Goal: Entertainment & Leisure: Consume media (video, audio)

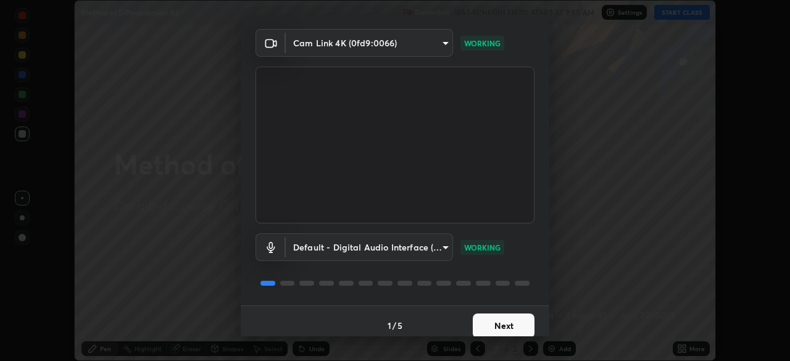
scroll to position [44, 0]
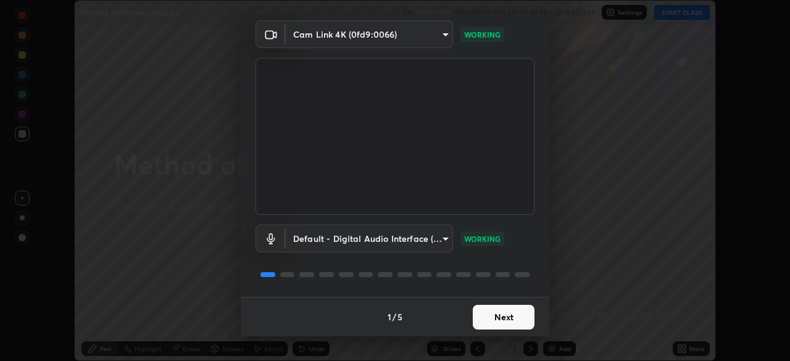
click at [497, 320] on button "Next" at bounding box center [504, 317] width 62 height 25
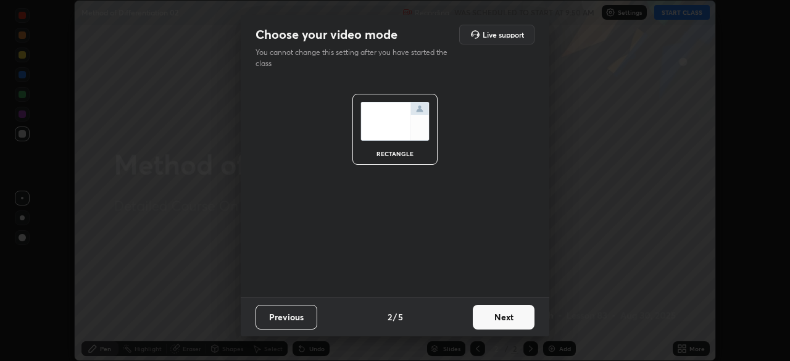
click at [516, 315] on button "Next" at bounding box center [504, 317] width 62 height 25
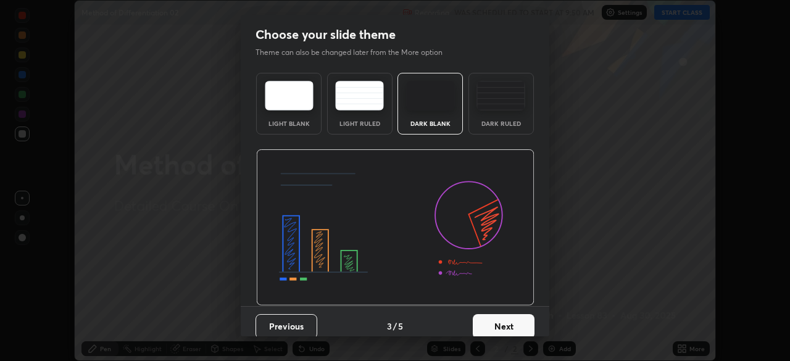
click at [516, 125] on div "Dark Ruled" at bounding box center [500, 123] width 49 height 6
click at [517, 321] on button "Next" at bounding box center [504, 326] width 62 height 25
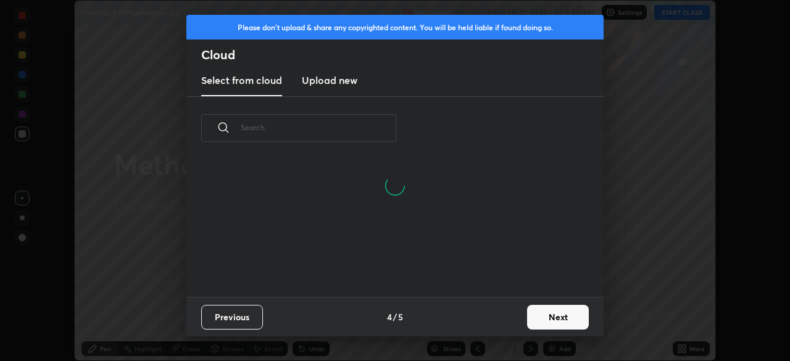
click at [566, 315] on button "Next" at bounding box center [558, 317] width 62 height 25
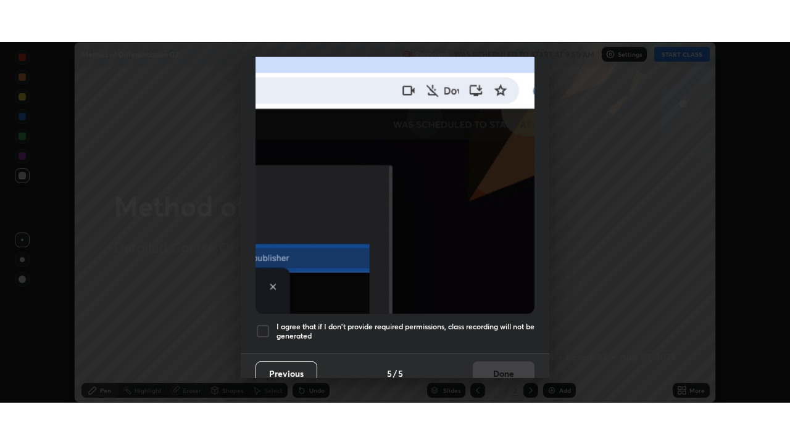
scroll to position [296, 0]
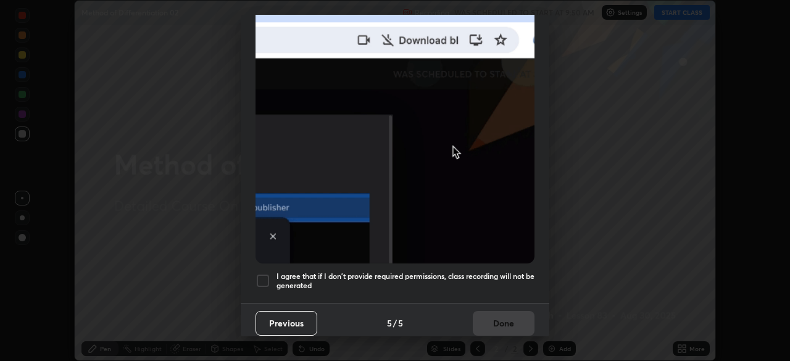
click at [508, 272] on h5 "I agree that if I don't provide required permissions, class recording will not …" at bounding box center [405, 281] width 258 height 19
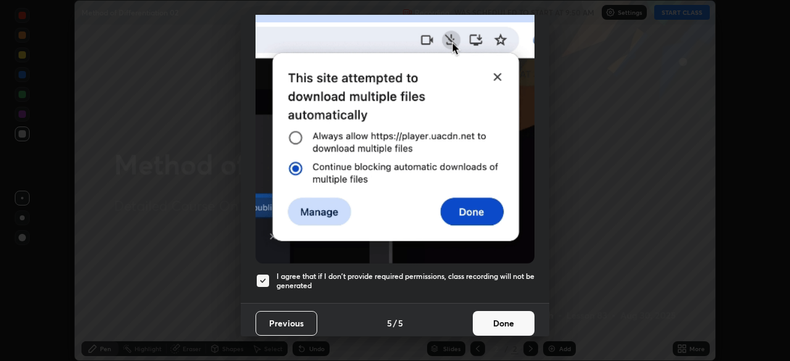
click at [515, 312] on button "Done" at bounding box center [504, 323] width 62 height 25
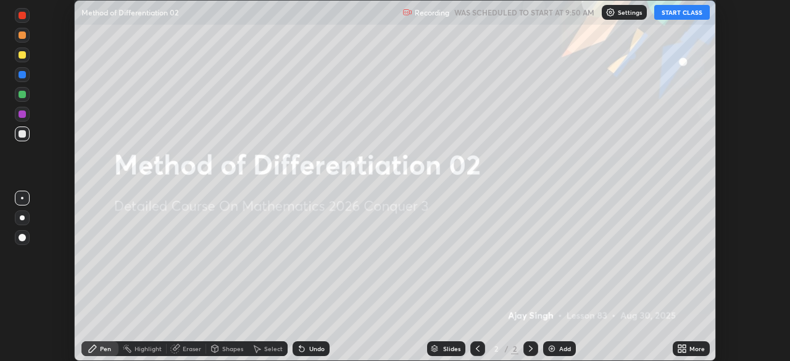
click at [684, 349] on icon at bounding box center [682, 349] width 10 height 10
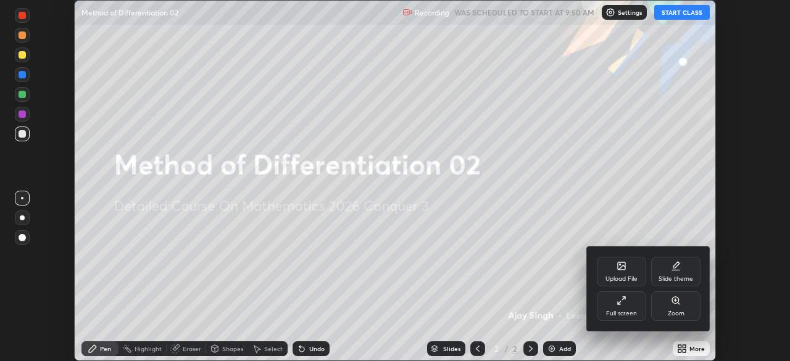
click at [621, 308] on div "Full screen" at bounding box center [621, 306] width 49 height 30
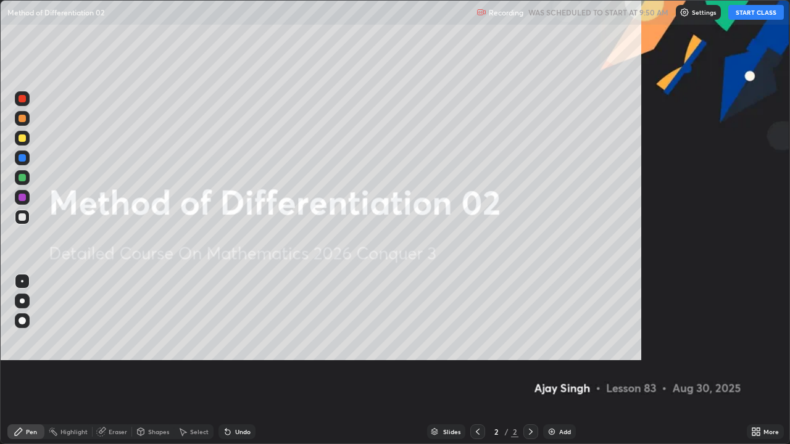
scroll to position [444, 790]
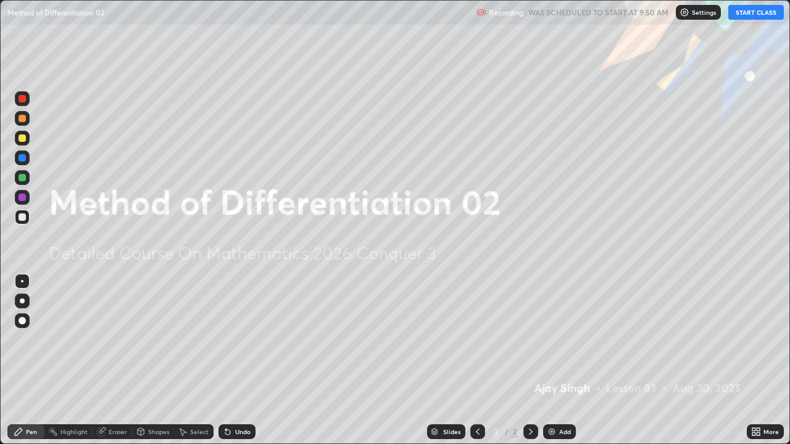
click at [745, 15] on button "START CLASS" at bounding box center [756, 12] width 56 height 15
click at [549, 360] on div "Add" at bounding box center [559, 432] width 33 height 15
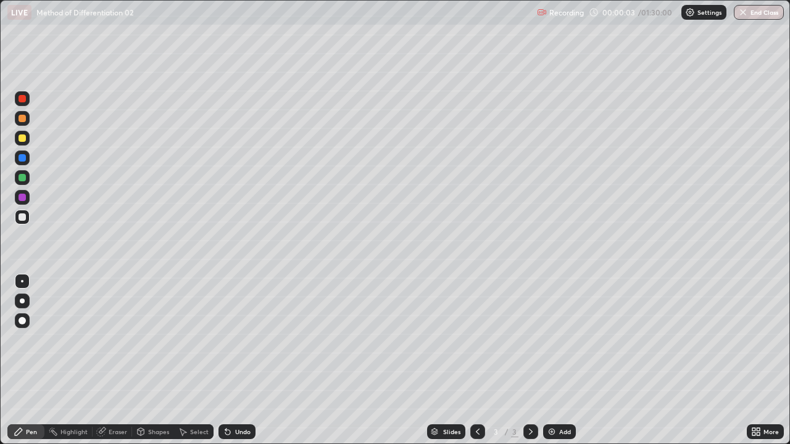
click at [22, 301] on div at bounding box center [22, 301] width 5 height 5
click at [27, 120] on div at bounding box center [22, 118] width 15 height 15
click at [24, 200] on div at bounding box center [22, 197] width 7 height 7
click at [106, 360] on icon at bounding box center [101, 432] width 10 height 10
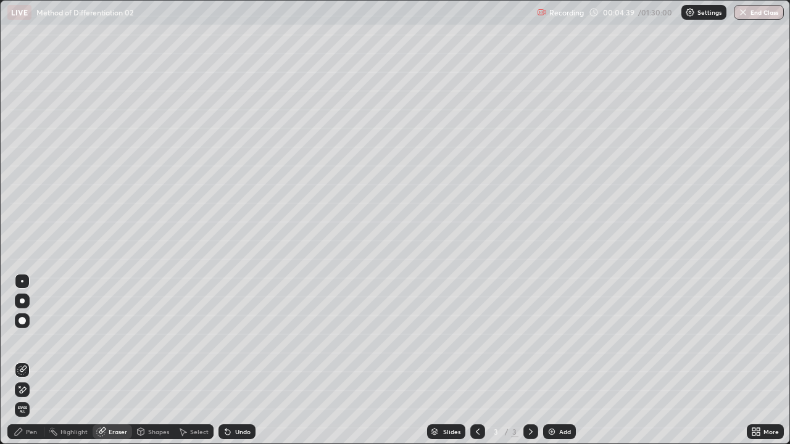
click at [23, 360] on icon at bounding box center [22, 390] width 10 height 10
click at [29, 360] on div "Pen" at bounding box center [31, 432] width 11 height 6
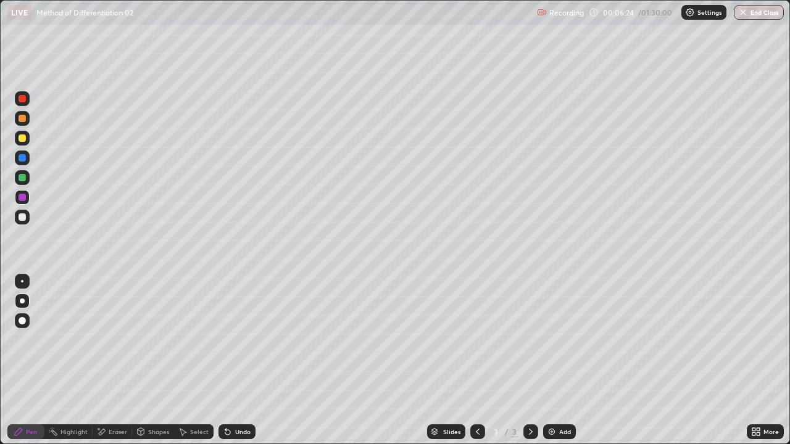
click at [195, 360] on div "Select" at bounding box center [199, 432] width 19 height 6
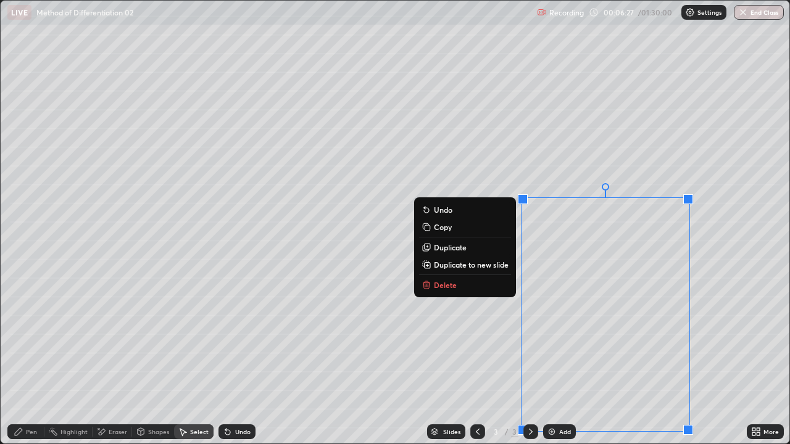
click at [500, 266] on p "Duplicate to new slide" at bounding box center [471, 265] width 75 height 10
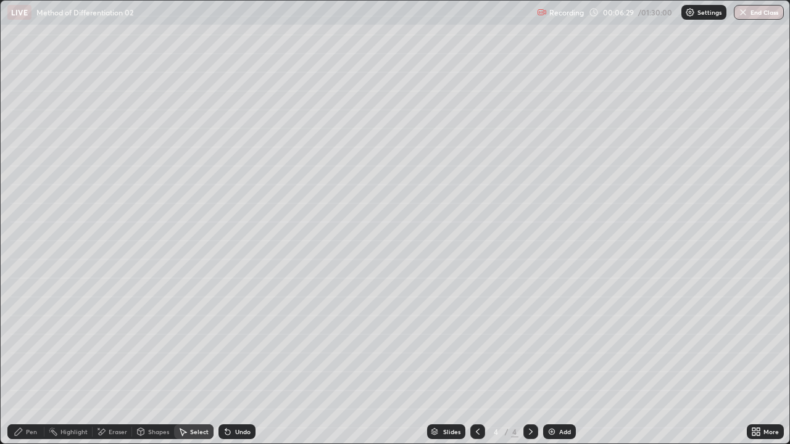
click at [36, 360] on div "Pen" at bounding box center [31, 432] width 11 height 6
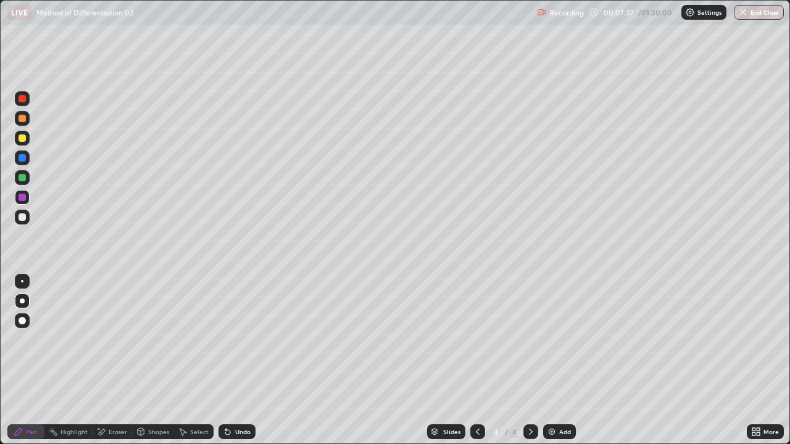
click at [473, 360] on div at bounding box center [477, 432] width 15 height 15
click at [529, 360] on icon at bounding box center [531, 432] width 10 height 10
click at [475, 360] on icon at bounding box center [478, 432] width 10 height 10
click at [529, 360] on icon at bounding box center [531, 432] width 10 height 10
click at [559, 360] on div "Add" at bounding box center [565, 432] width 12 height 6
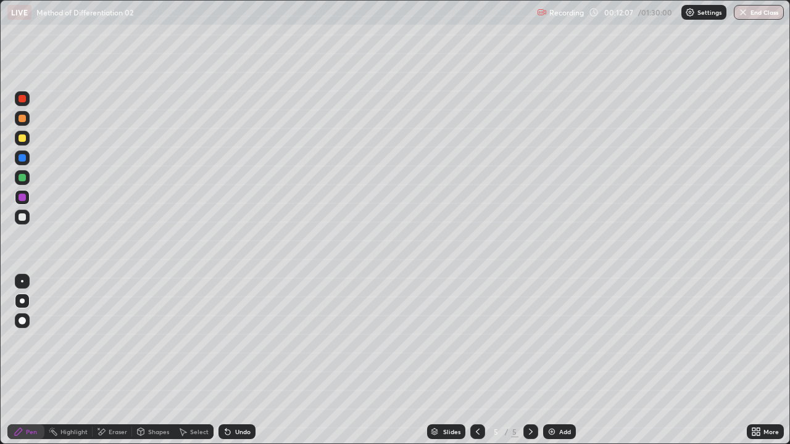
click at [160, 360] on div "Shapes" at bounding box center [158, 432] width 21 height 6
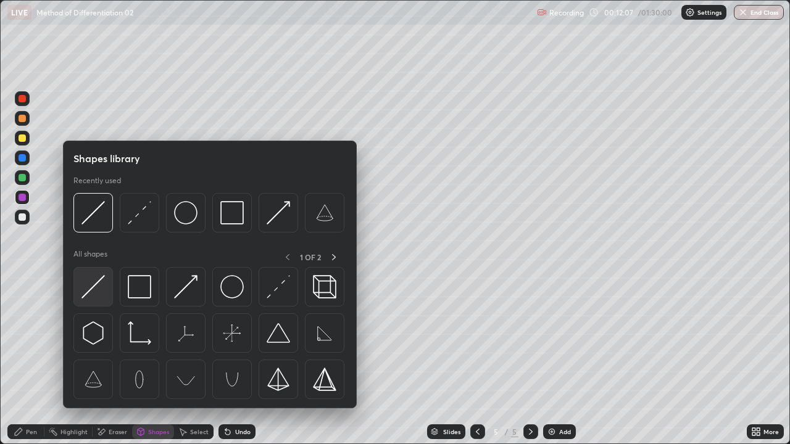
click at [107, 292] on div at bounding box center [92, 286] width 39 height 39
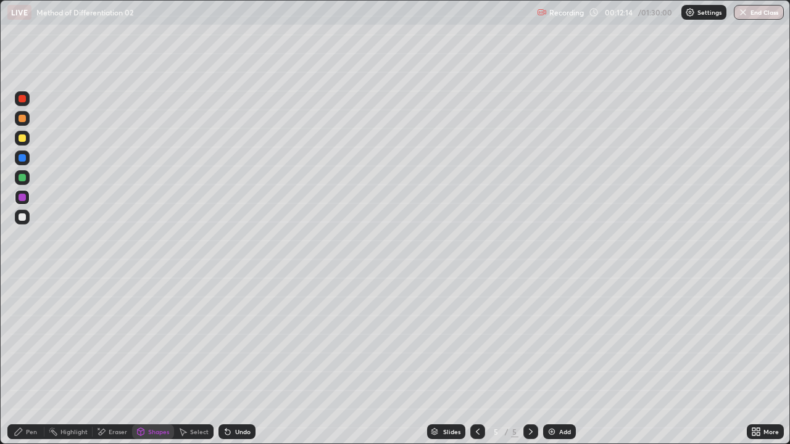
click at [167, 360] on div "Shapes" at bounding box center [158, 432] width 21 height 6
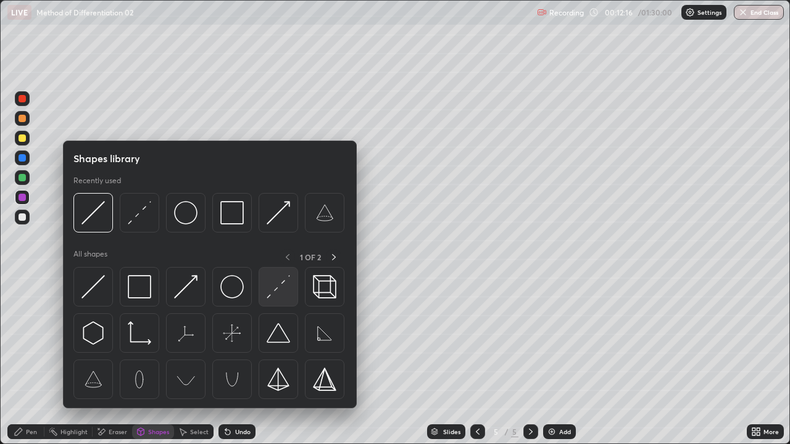
click at [275, 286] on img at bounding box center [278, 286] width 23 height 23
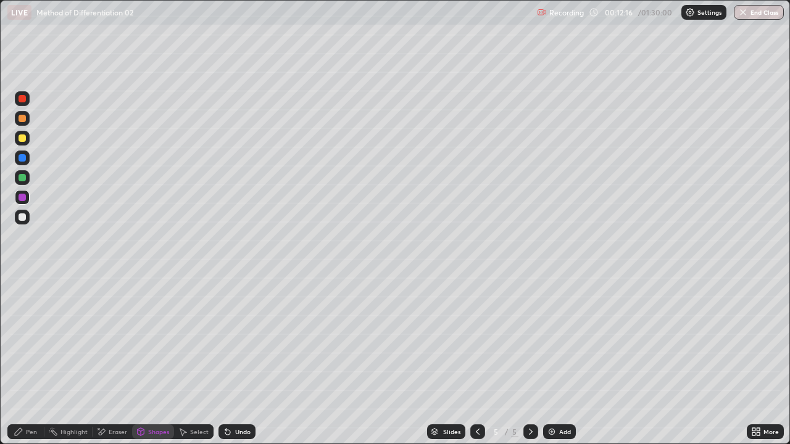
click at [20, 155] on div at bounding box center [22, 157] width 7 height 7
click at [22, 137] on div at bounding box center [22, 138] width 7 height 7
click at [242, 360] on div "Undo" at bounding box center [242, 432] width 15 height 6
click at [23, 360] on div "Pen" at bounding box center [25, 432] width 37 height 15
click at [241, 360] on div "Undo" at bounding box center [242, 432] width 15 height 6
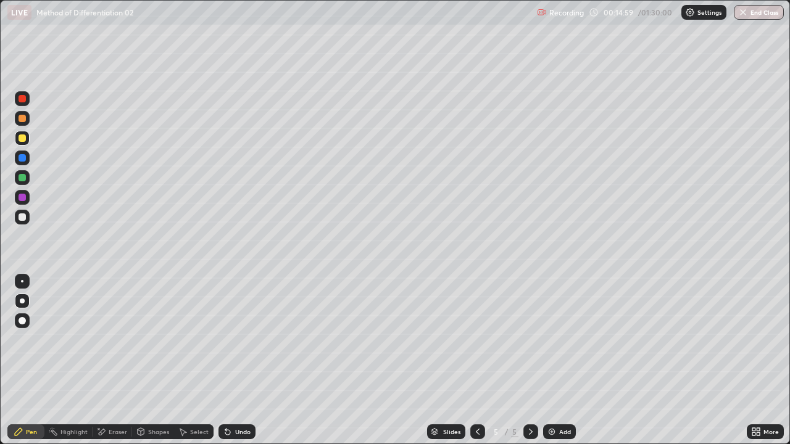
click at [22, 96] on div at bounding box center [22, 98] width 7 height 7
click at [121, 360] on div "Eraser" at bounding box center [118, 432] width 19 height 6
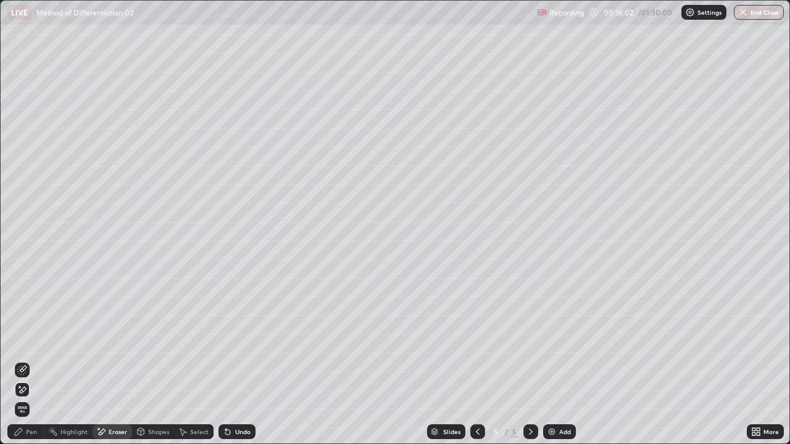
click at [35, 360] on div "Pen" at bounding box center [31, 432] width 11 height 6
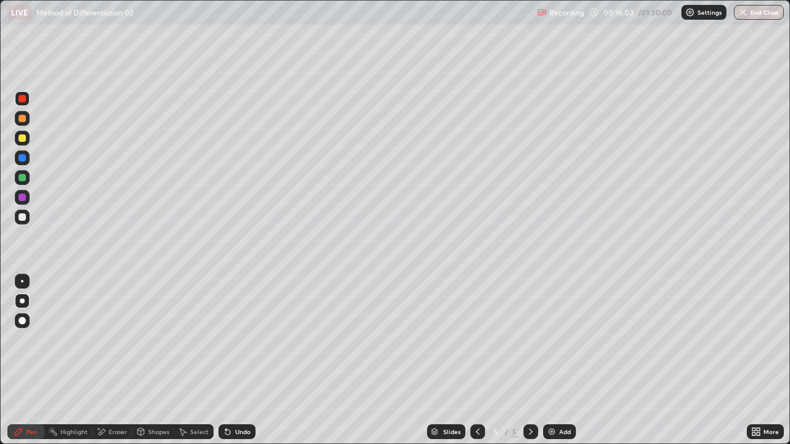
click at [20, 216] on div at bounding box center [22, 217] width 7 height 7
click at [238, 360] on div "Undo" at bounding box center [242, 432] width 15 height 6
click at [239, 360] on div "Undo" at bounding box center [242, 432] width 15 height 6
click at [22, 139] on div at bounding box center [22, 138] width 7 height 7
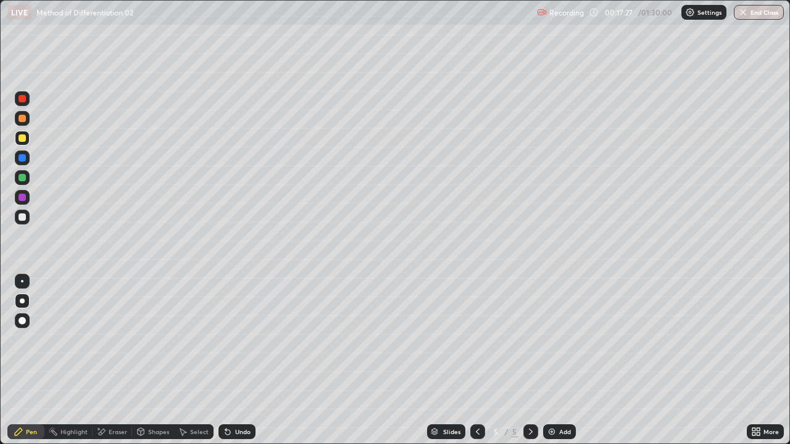
click at [565, 360] on div "Add" at bounding box center [565, 432] width 12 height 6
click at [476, 360] on icon at bounding box center [478, 432] width 10 height 10
click at [117, 360] on div "Eraser" at bounding box center [118, 432] width 19 height 6
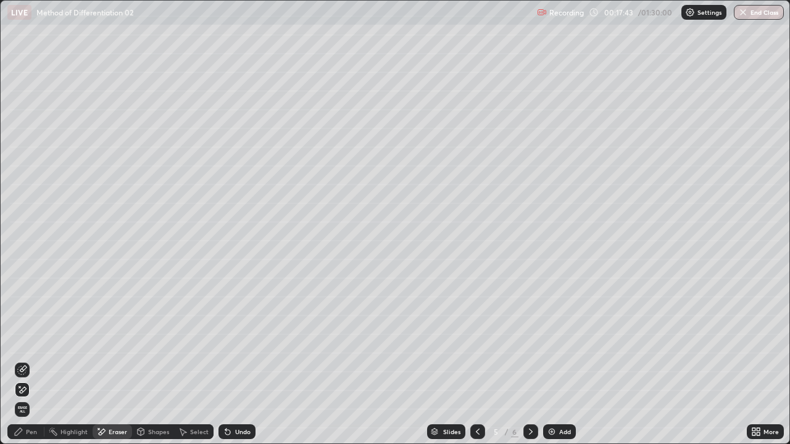
click at [16, 360] on icon at bounding box center [19, 432] width 10 height 10
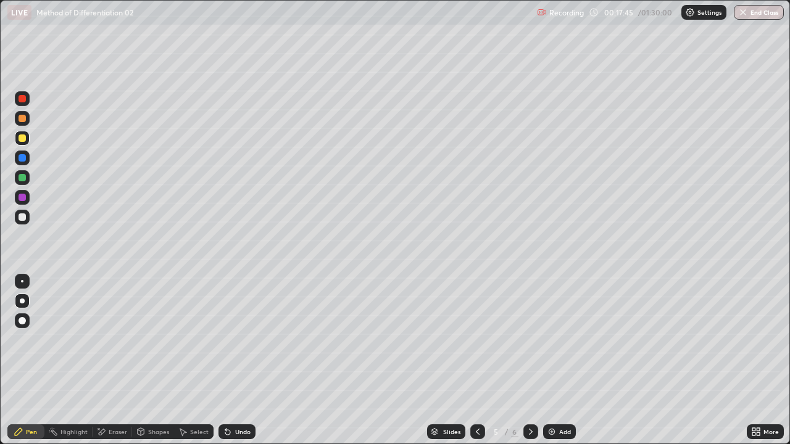
click at [21, 219] on div at bounding box center [22, 217] width 7 height 7
click at [529, 360] on icon at bounding box center [531, 432] width 10 height 10
click at [239, 360] on div "Undo" at bounding box center [242, 432] width 15 height 6
click at [476, 360] on icon at bounding box center [478, 432] width 10 height 10
click at [201, 360] on div "Select" at bounding box center [199, 432] width 19 height 6
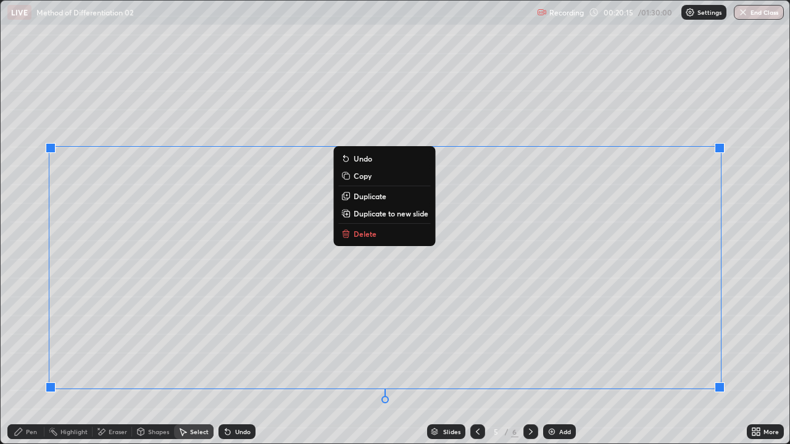
click at [423, 215] on p "Duplicate to new slide" at bounding box center [391, 214] width 75 height 10
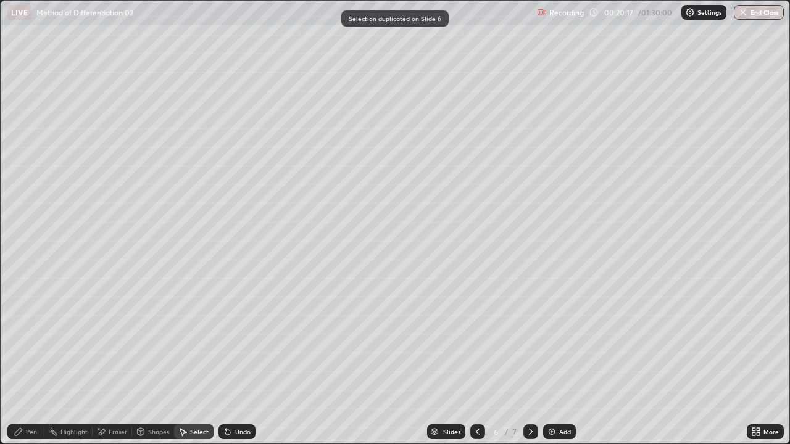
click at [124, 360] on div "Eraser" at bounding box center [118, 432] width 19 height 6
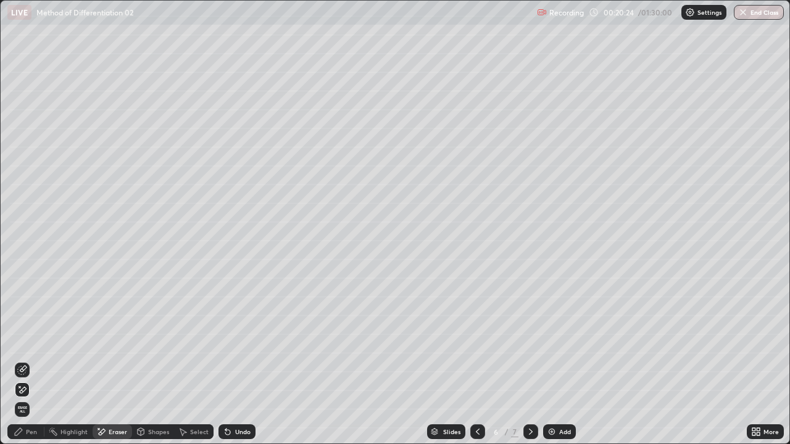
click at [201, 360] on div "Select" at bounding box center [199, 432] width 19 height 6
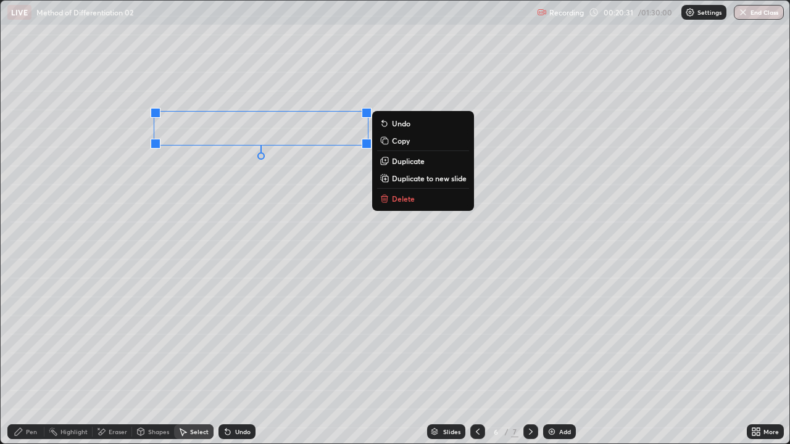
click at [207, 360] on div "0 ° Undo Copy Duplicate Duplicate to new slide Delete" at bounding box center [395, 222] width 789 height 443
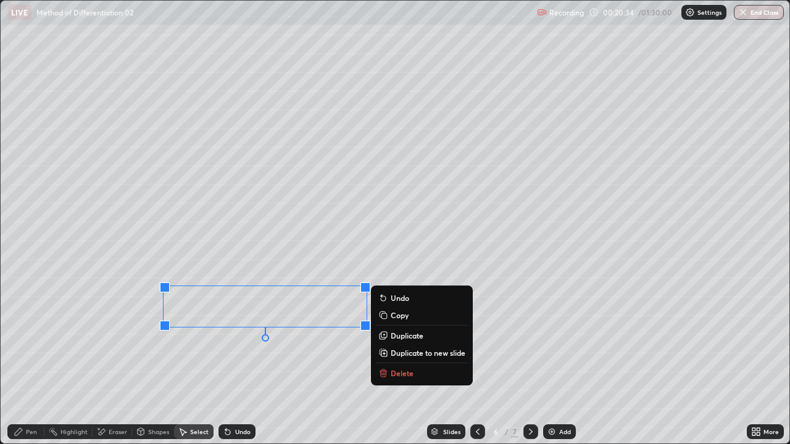
click at [283, 360] on div "0 ° Undo Copy Duplicate Duplicate to new slide Delete" at bounding box center [395, 222] width 789 height 443
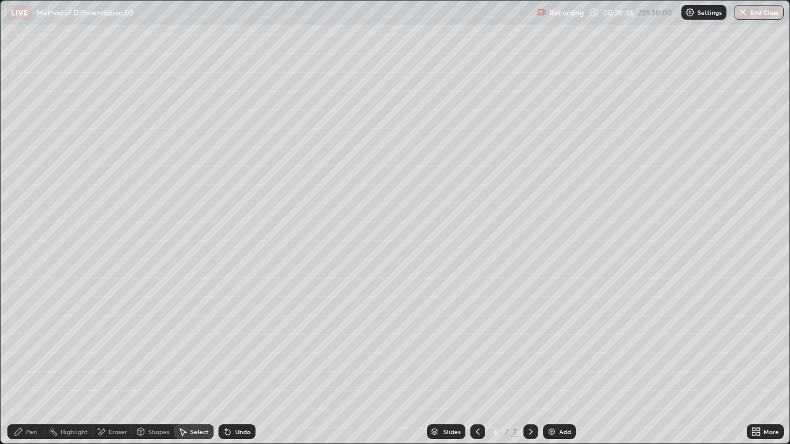
click at [117, 360] on div "Eraser" at bounding box center [118, 432] width 19 height 6
click at [28, 360] on div "Pen" at bounding box center [31, 432] width 11 height 6
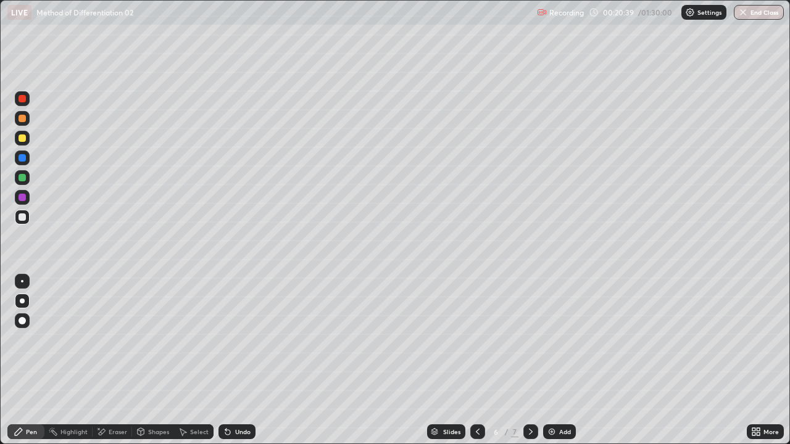
click at [21, 360] on icon at bounding box center [19, 432] width 10 height 10
click at [475, 360] on icon at bounding box center [478, 432] width 10 height 10
click at [523, 360] on div at bounding box center [530, 432] width 15 height 15
click at [527, 360] on div at bounding box center [530, 432] width 15 height 15
click at [470, 360] on div at bounding box center [477, 432] width 15 height 15
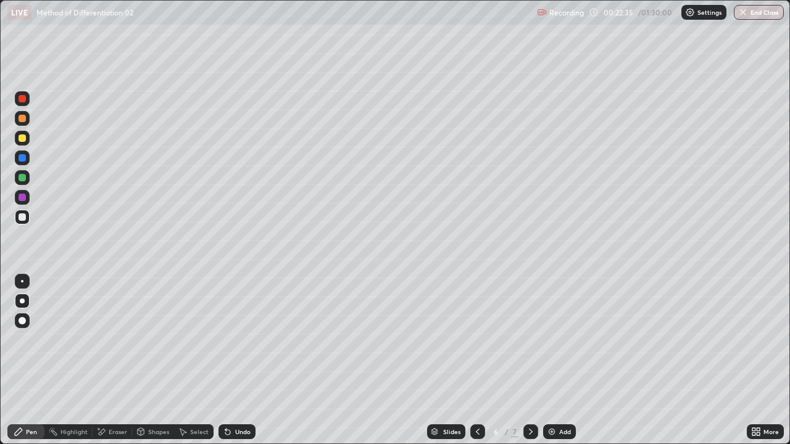
click at [470, 360] on div at bounding box center [477, 432] width 15 height 15
